Goal: Navigation & Orientation: Find specific page/section

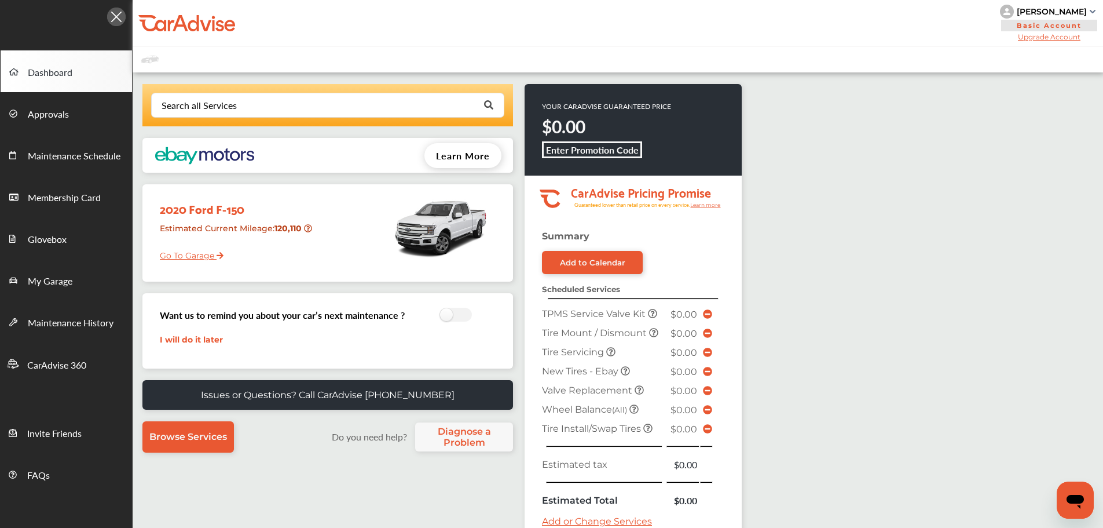
click at [187, 257] on link "Go To Garage" at bounding box center [187, 253] width 72 height 22
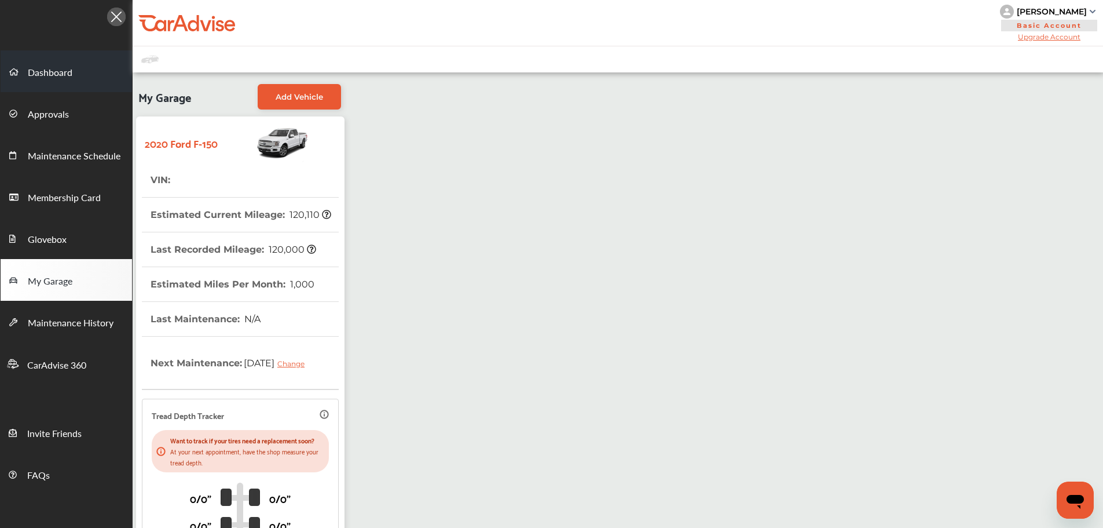
click at [46, 73] on span "Dashboard" at bounding box center [50, 72] width 45 height 15
